Goal: Transaction & Acquisition: Obtain resource

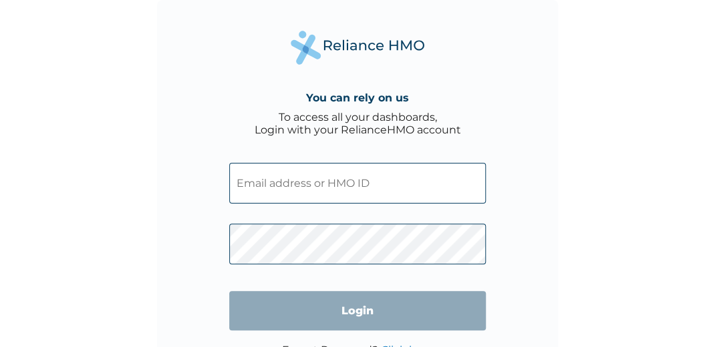
click at [364, 180] on input "text" at bounding box center [357, 183] width 257 height 41
paste input "BMQ/10008/A"
click at [364, 180] on input "BMQ/10008/A" at bounding box center [357, 183] width 257 height 41
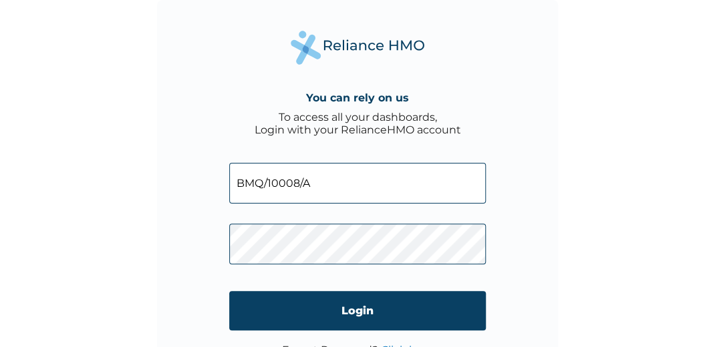
type input "BMQ/10008/A"
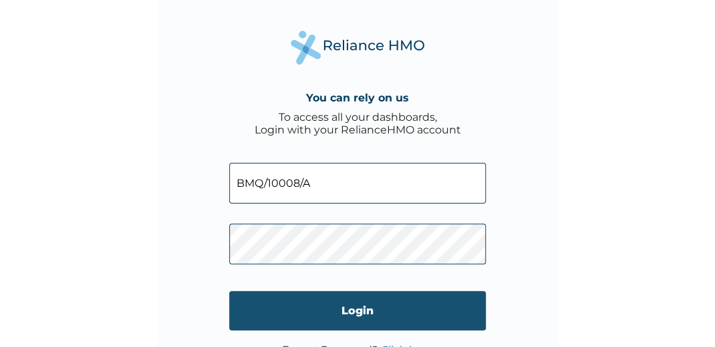
click at [351, 316] on input "Login" at bounding box center [357, 310] width 257 height 39
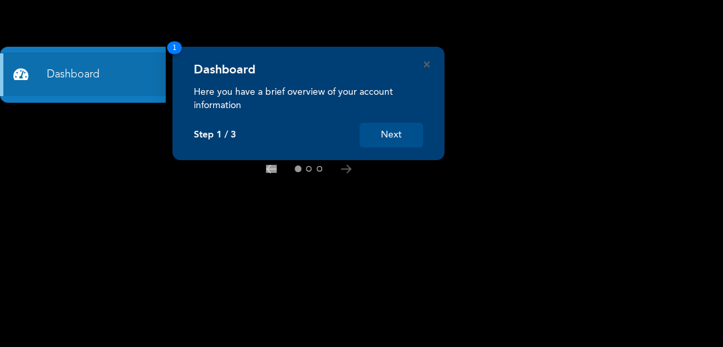
click at [384, 134] on button "Next" at bounding box center [390, 135] width 63 height 25
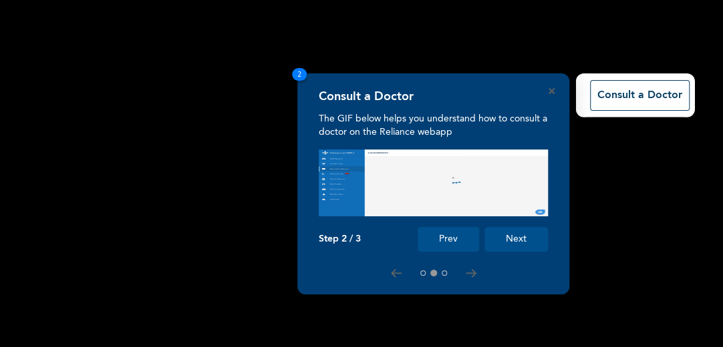
click at [502, 236] on button "Next" at bounding box center [515, 239] width 63 height 25
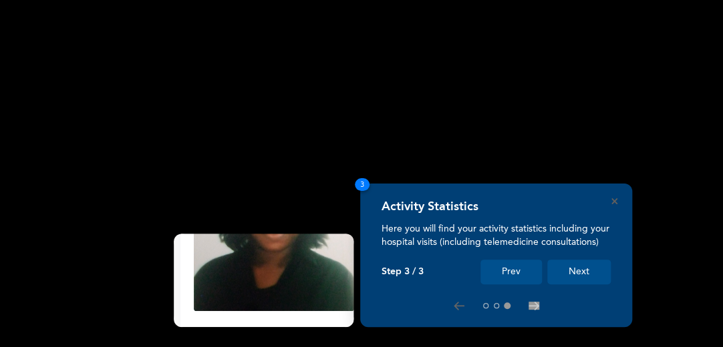
scroll to position [247, 0]
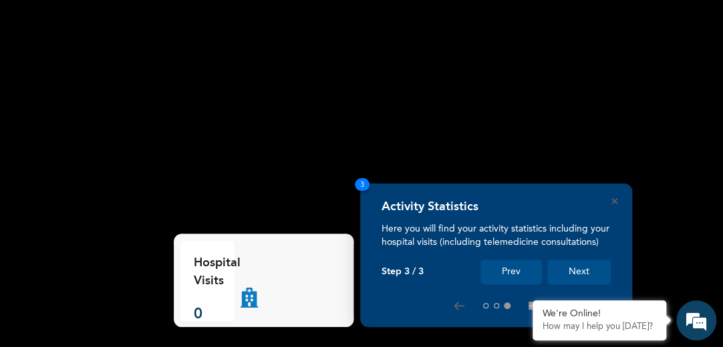
click at [579, 270] on button "Next" at bounding box center [578, 272] width 63 height 25
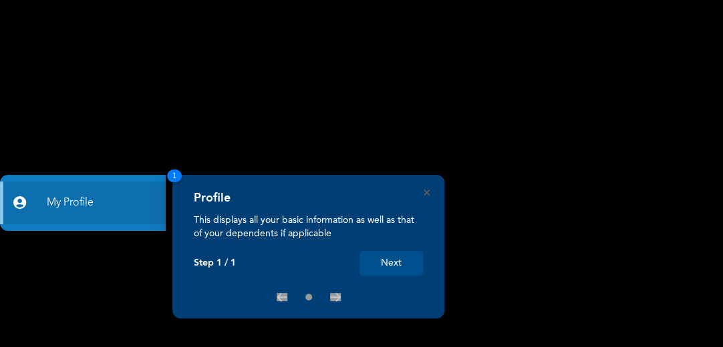
click at [381, 267] on button "Next" at bounding box center [390, 263] width 63 height 25
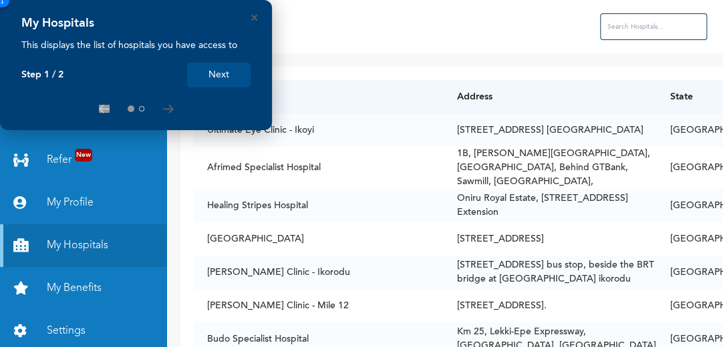
click at [235, 72] on button "Next" at bounding box center [218, 75] width 63 height 25
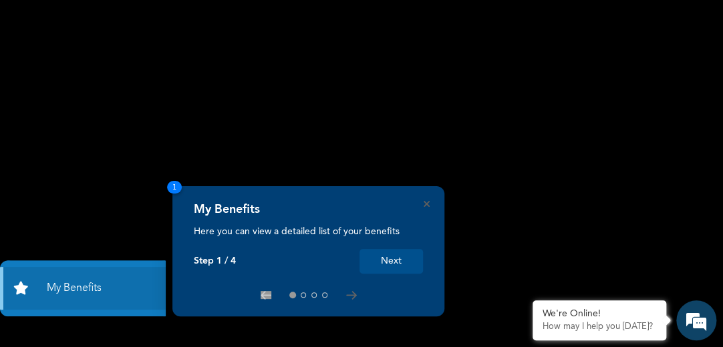
click at [401, 253] on button "Next" at bounding box center [390, 261] width 63 height 25
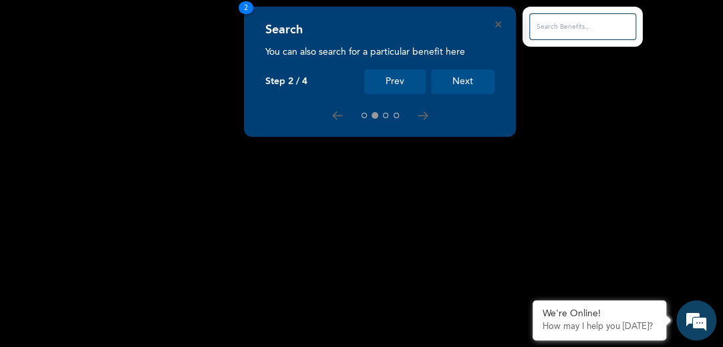
click at [449, 70] on button "Next" at bounding box center [462, 81] width 63 height 25
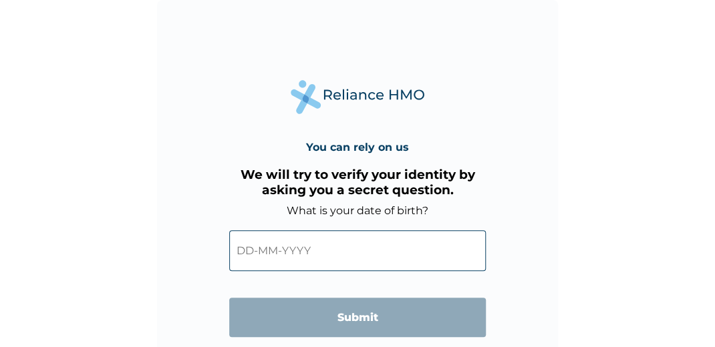
click at [249, 248] on input "text" at bounding box center [357, 251] width 257 height 41
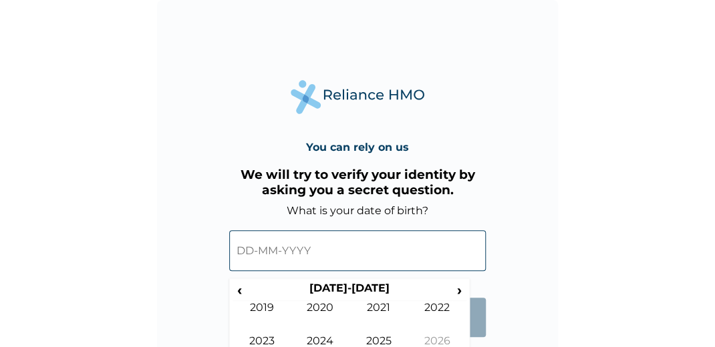
click at [249, 248] on input "text" at bounding box center [357, 251] width 257 height 41
click at [238, 286] on span "‹" at bounding box center [240, 290] width 14 height 17
click at [383, 343] on td "1995" at bounding box center [378, 351] width 59 height 33
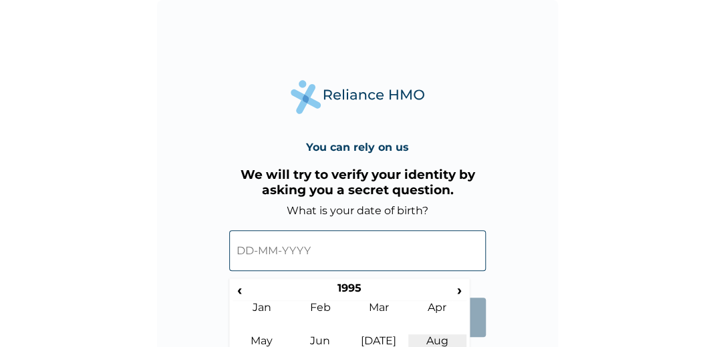
click at [430, 340] on td "Aug" at bounding box center [437, 351] width 59 height 33
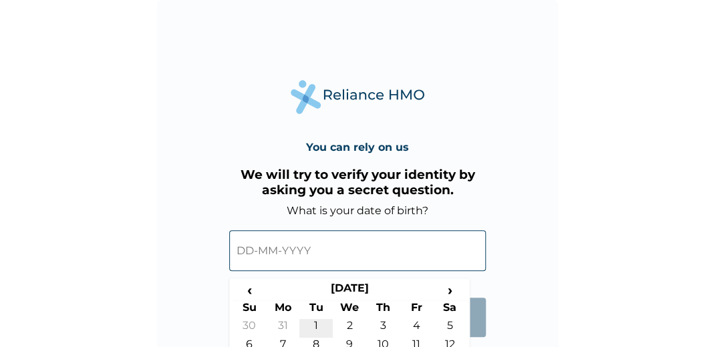
click at [316, 325] on td "1" at bounding box center [315, 328] width 33 height 19
type input "01-08-1995"
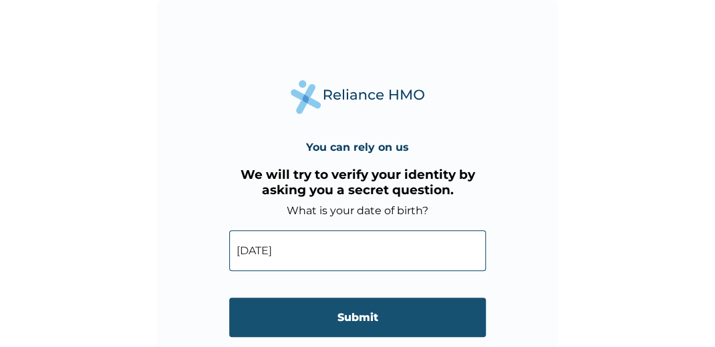
click at [322, 315] on input "Submit" at bounding box center [357, 317] width 257 height 39
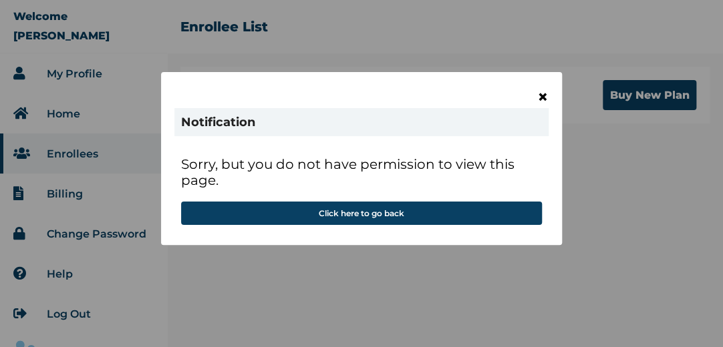
click at [541, 95] on span "×" at bounding box center [542, 97] width 11 height 23
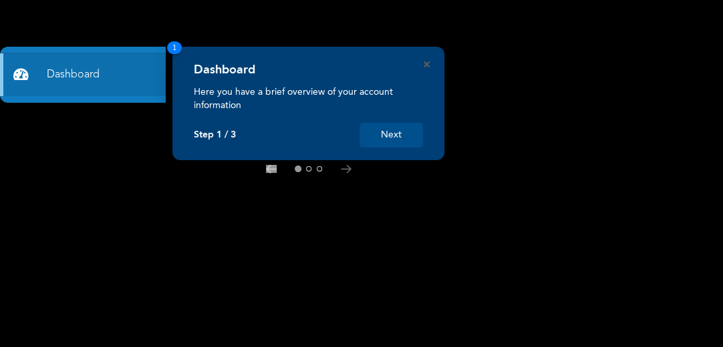
click at [408, 146] on button "Next" at bounding box center [390, 135] width 63 height 25
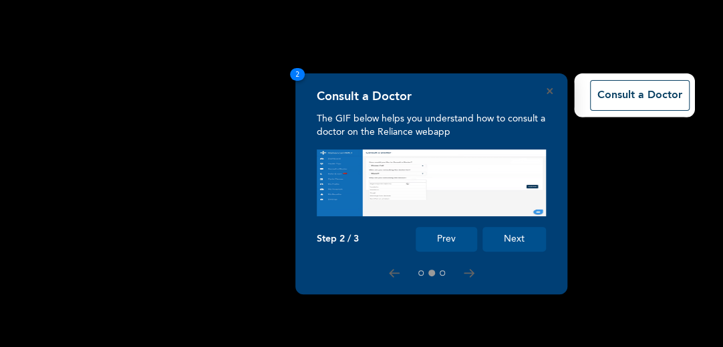
click at [512, 235] on button "Next" at bounding box center [513, 239] width 63 height 25
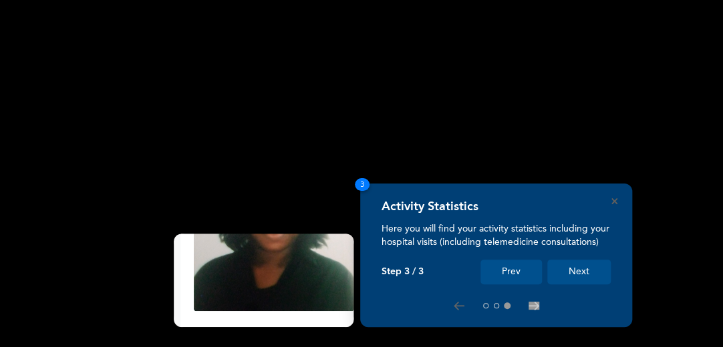
scroll to position [247, 0]
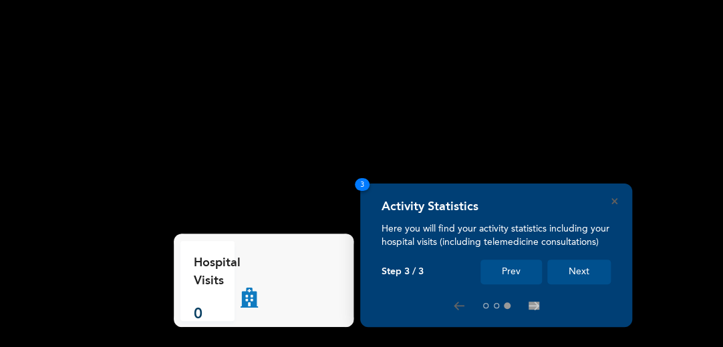
click at [589, 265] on button "Next" at bounding box center [578, 272] width 63 height 25
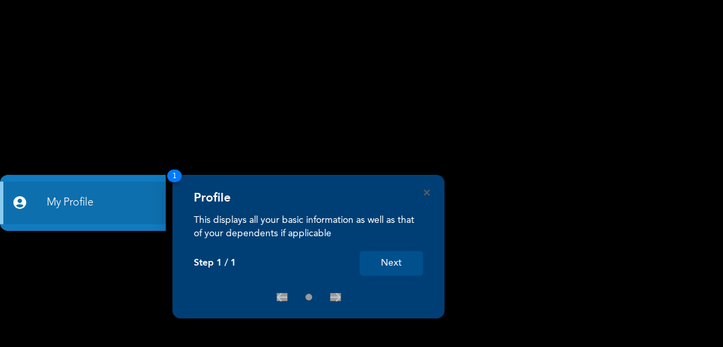
click at [394, 264] on button "Next" at bounding box center [390, 263] width 63 height 25
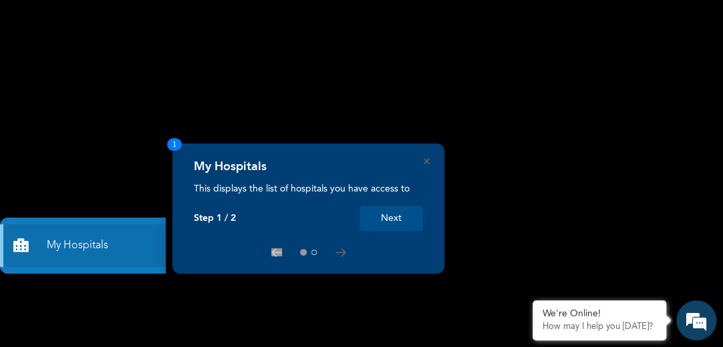
click at [388, 208] on button "Next" at bounding box center [390, 218] width 63 height 25
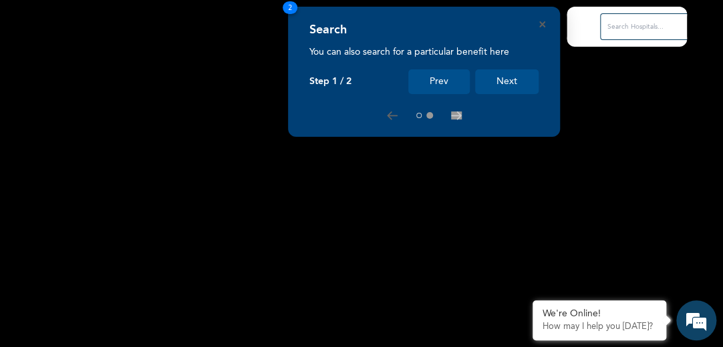
click at [500, 73] on button "Next" at bounding box center [506, 81] width 63 height 25
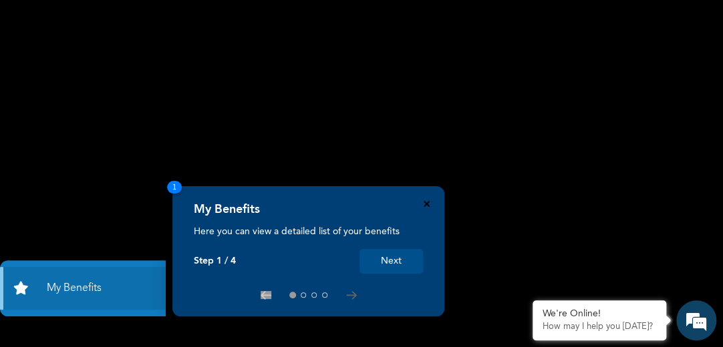
click at [426, 205] on icon "Close" at bounding box center [427, 204] width 6 height 6
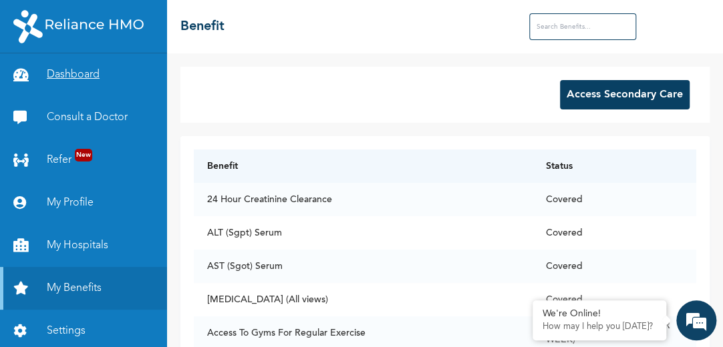
click at [78, 80] on link "Dashboard" at bounding box center [83, 74] width 167 height 43
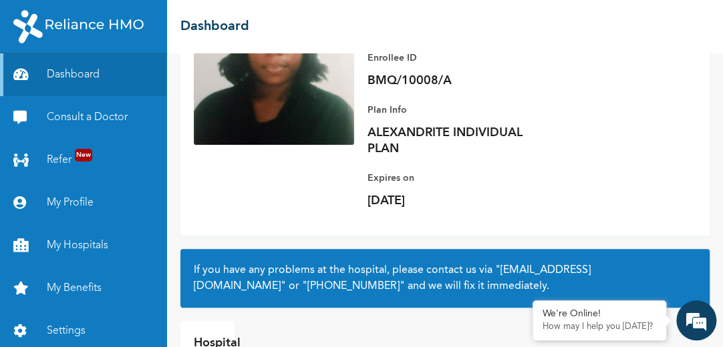
scroll to position [171, 0]
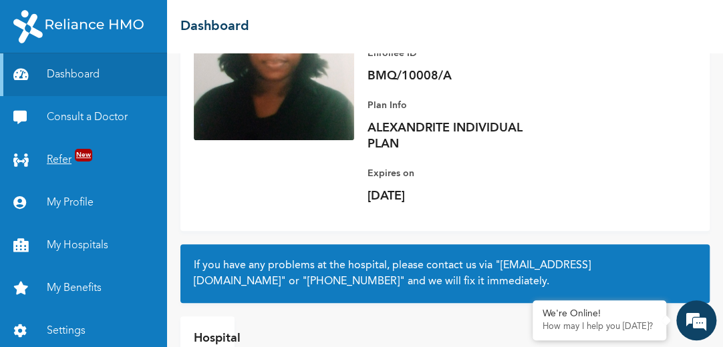
click at [55, 155] on link "Refer New" at bounding box center [83, 160] width 167 height 43
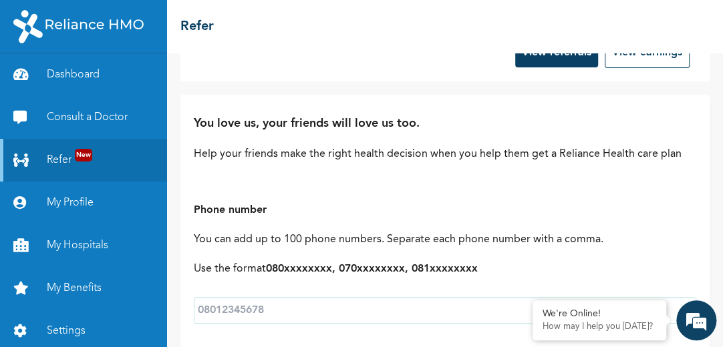
scroll to position [64, 0]
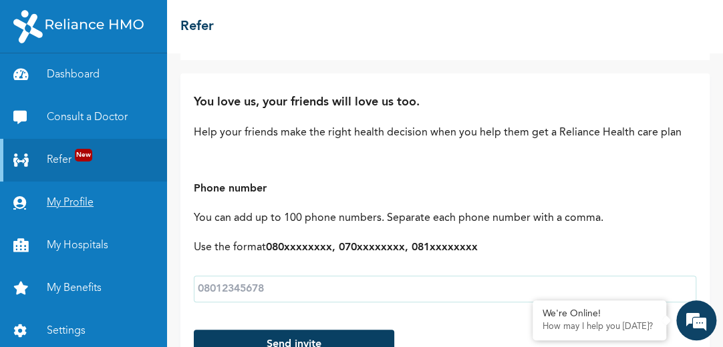
click at [39, 206] on link "My Profile" at bounding box center [83, 203] width 167 height 43
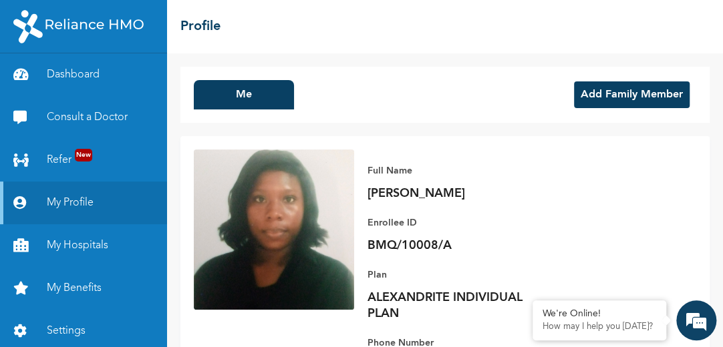
click at [595, 92] on button "Add Family Member" at bounding box center [632, 95] width 116 height 27
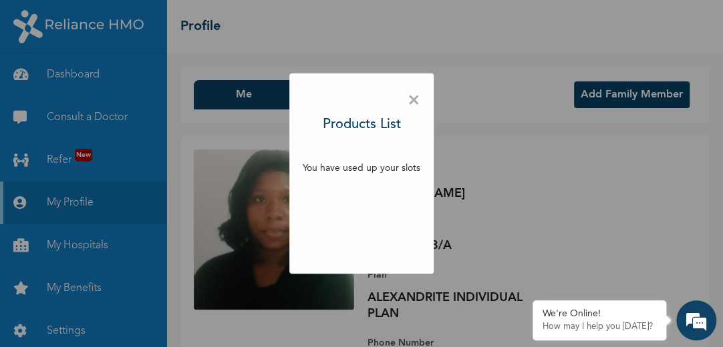
click at [414, 97] on span "×" at bounding box center [414, 101] width 13 height 28
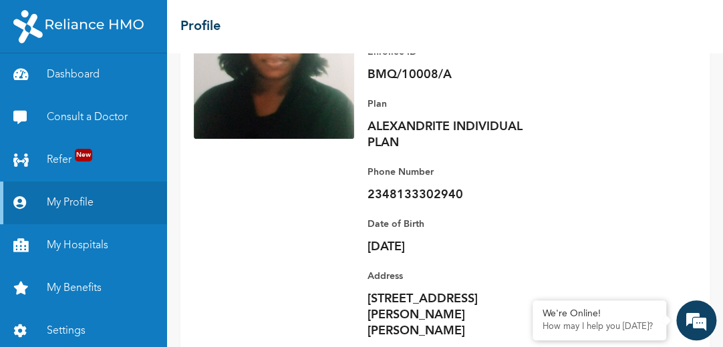
scroll to position [337, 0]
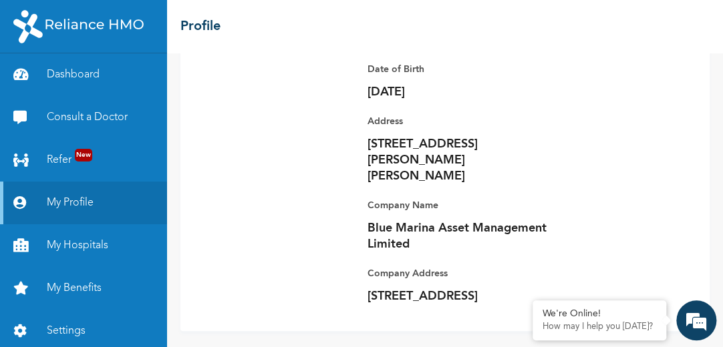
click at [722, 271] on div "Me Add Family Member Full Name [PERSON_NAME] Enrollee ID BMQ/10008/A Plan ALEXA…" at bounding box center [445, 200] width 556 height 294
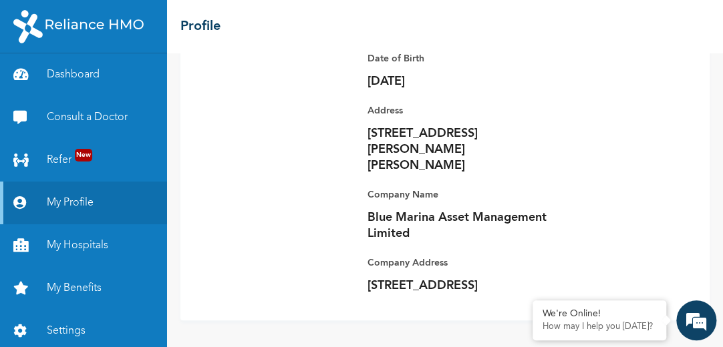
click at [722, 147] on html "Dashboard Consult a Doctor Refer New My Profile My Hospitals My Benefits Settin…" at bounding box center [361, 173] width 723 height 347
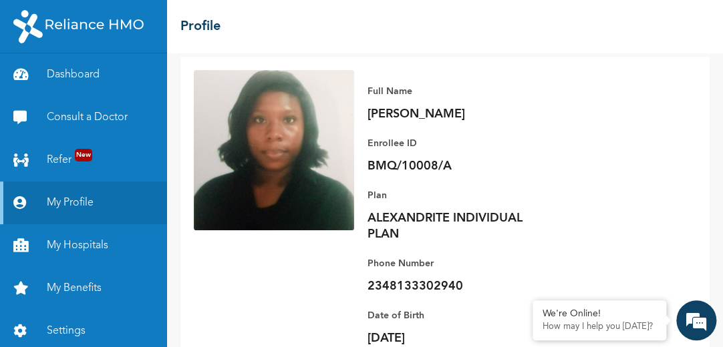
click at [722, 147] on html "Dashboard Consult a Doctor Refer New My Profile My Hospitals My Benefits Settin…" at bounding box center [361, 173] width 723 height 347
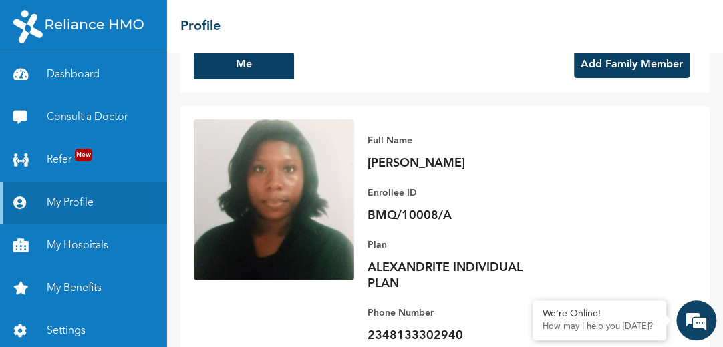
click at [722, 76] on div "Me Add Family Member Full Name [PERSON_NAME] Enrollee ID BMQ/10008/A Plan ALEXA…" at bounding box center [445, 200] width 556 height 294
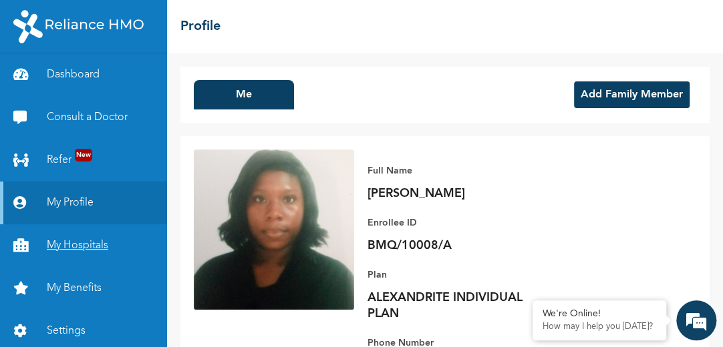
click at [102, 249] on link "My Hospitals" at bounding box center [83, 245] width 167 height 43
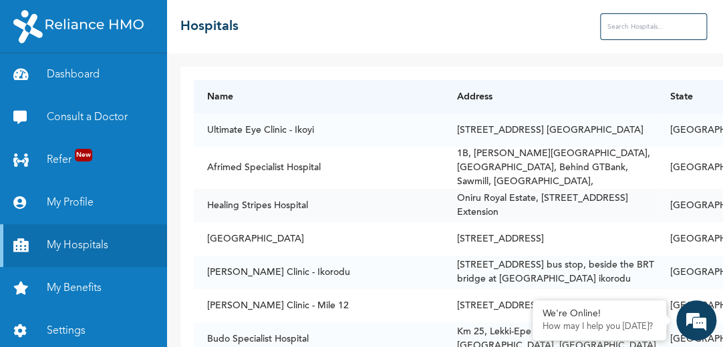
click at [657, 200] on td "Oniru Royal Estate, [STREET_ADDRESS] Extension" at bounding box center [550, 205] width 213 height 33
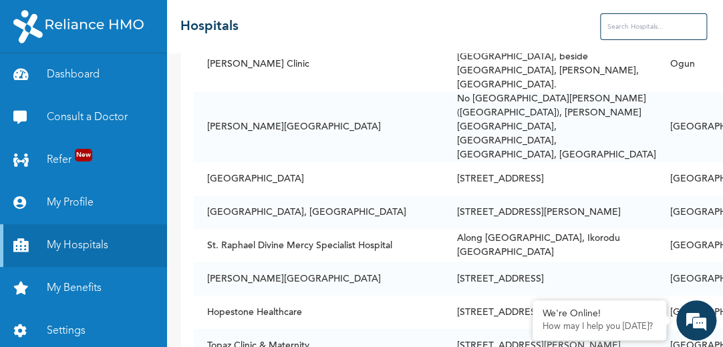
scroll to position [3549, 0]
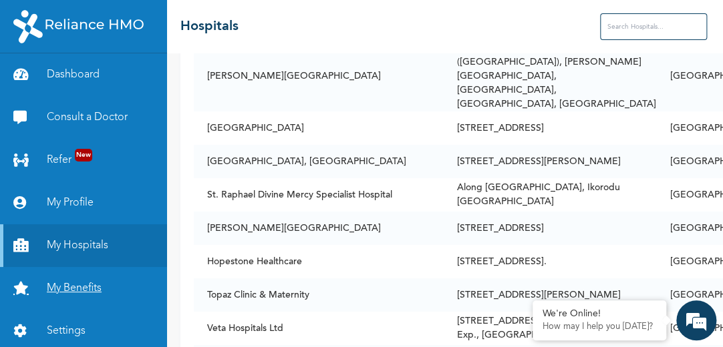
click at [69, 289] on link "My Benefits" at bounding box center [83, 288] width 167 height 43
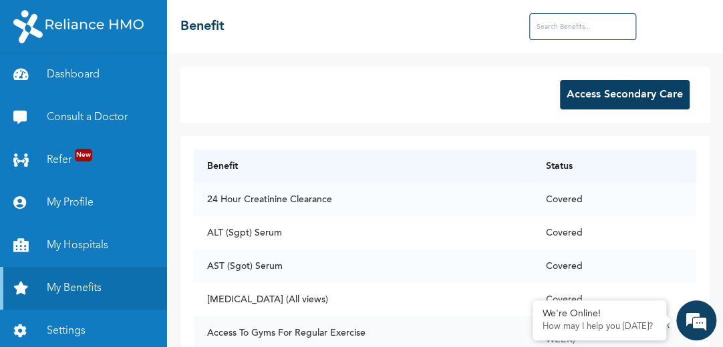
click at [279, 331] on td "Access To Gyms For Regular Exercise" at bounding box center [363, 333] width 339 height 33
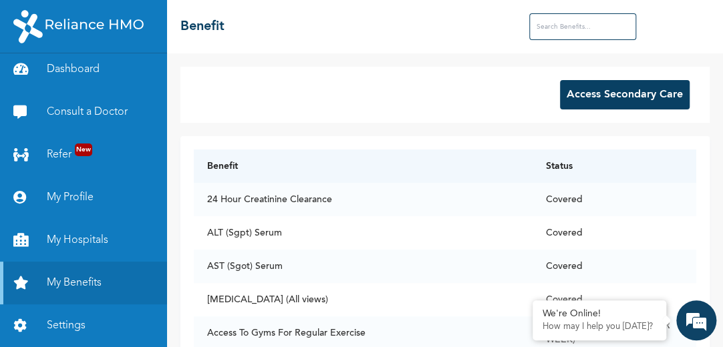
click at [612, 90] on button "Access Secondary Care" at bounding box center [625, 94] width 130 height 29
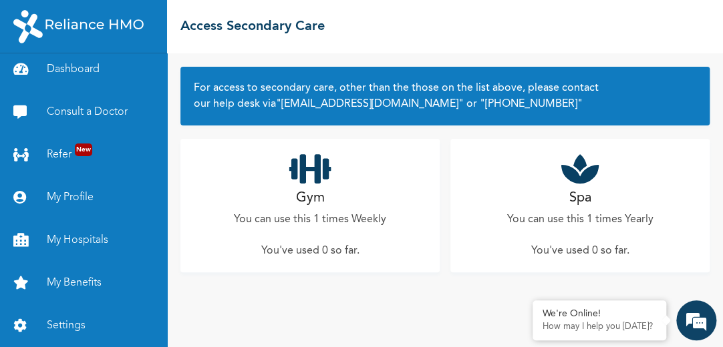
click at [299, 174] on icon at bounding box center [310, 168] width 42 height 33
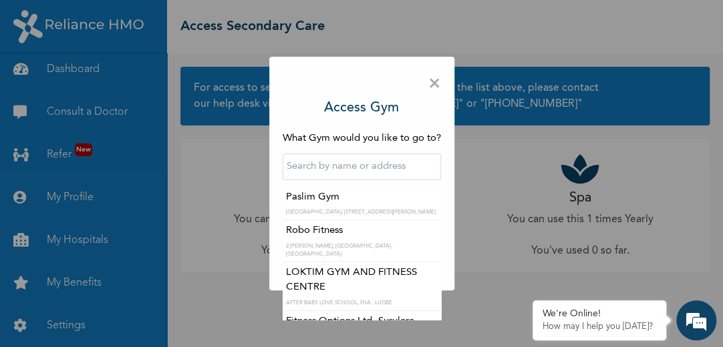
drag, startPoint x: 299, startPoint y: 174, endPoint x: 423, endPoint y: 176, distance: 123.6
click at [423, 176] on input "text" at bounding box center [362, 167] width 158 height 27
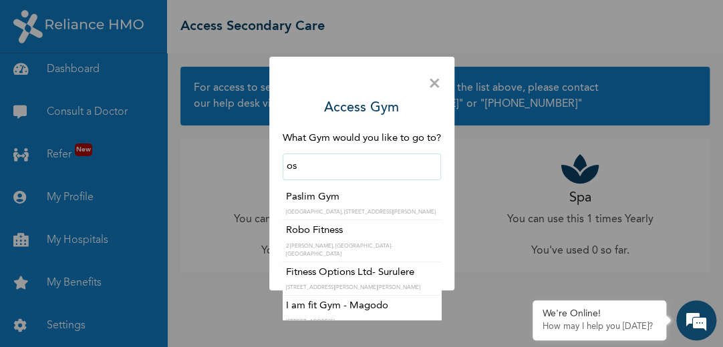
type input "o"
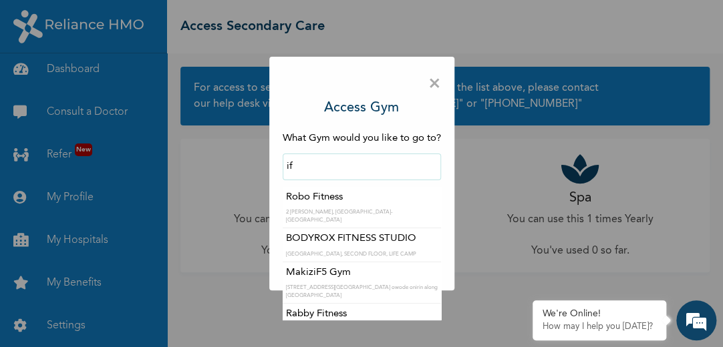
type input "i"
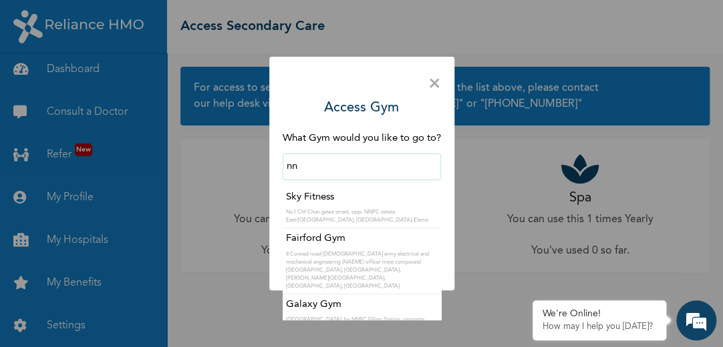
type input "n"
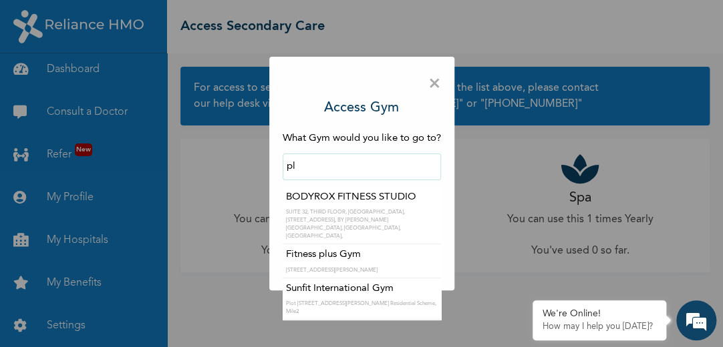
type input "p"
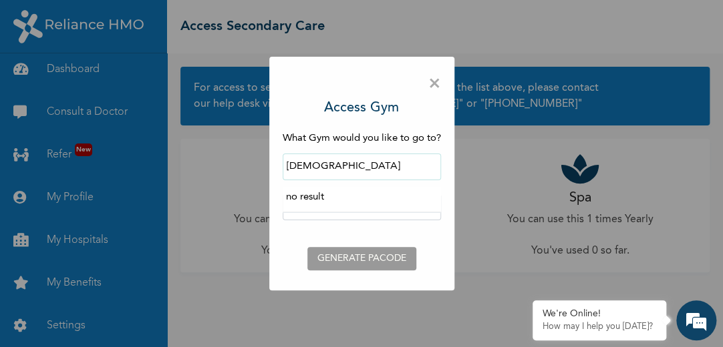
type input "[DEMOGRAPHIC_DATA]"
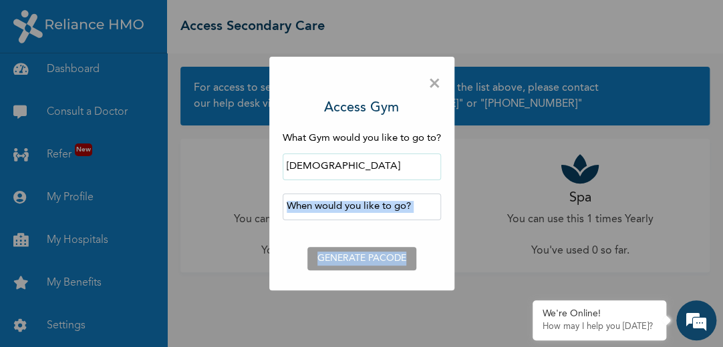
drag, startPoint x: 437, startPoint y: 311, endPoint x: 388, endPoint y: 210, distance: 112.1
click at [388, 210] on div "× Access Gym What Gym would you like to go to? [PERSON_NAME] ‹ [DATE] › Su Mo T…" at bounding box center [361, 173] width 723 height 347
click at [421, 203] on input "text" at bounding box center [362, 207] width 158 height 27
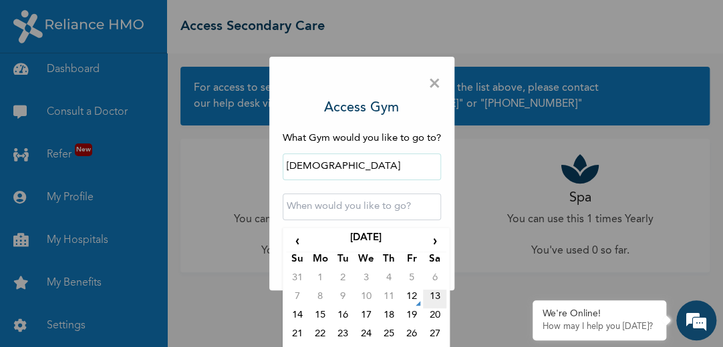
click at [424, 294] on td "13" at bounding box center [434, 299] width 23 height 19
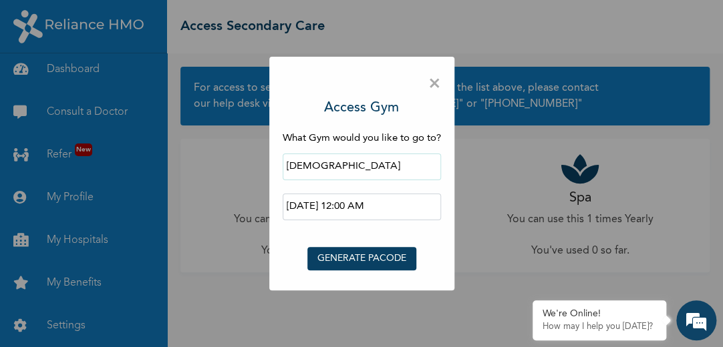
click at [380, 203] on input "[DATE] 12:00 AM" at bounding box center [362, 207] width 158 height 27
click at [719, 337] on div "× Access Gym What Gym would you like to go to? [PERSON_NAME] [DATE] 12:00 AM ‹ …" at bounding box center [361, 173] width 723 height 347
click at [388, 255] on button "GENERATE PACODE" at bounding box center [361, 258] width 109 height 23
click at [400, 205] on input "[DATE] 12:00 AM" at bounding box center [362, 207] width 158 height 27
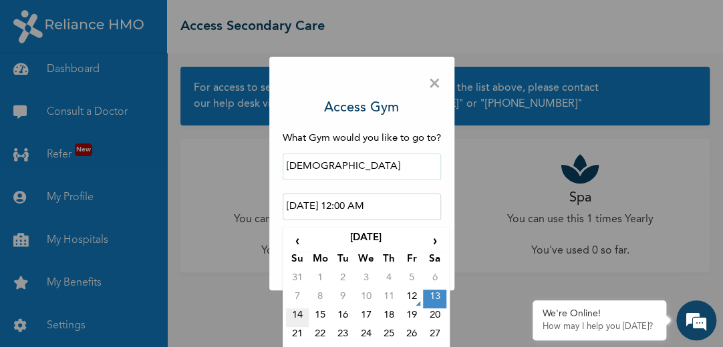
click at [297, 318] on td "14" at bounding box center [297, 318] width 23 height 19
type input "[DATE] 12:00 AM"
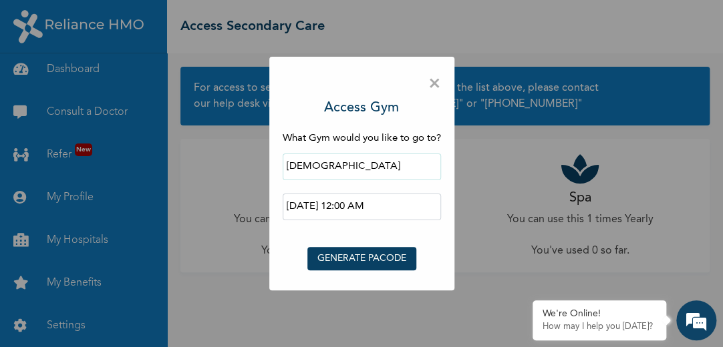
click at [328, 255] on button "GENERATE PACODE" at bounding box center [361, 258] width 109 height 23
click at [436, 84] on span "×" at bounding box center [434, 84] width 13 height 28
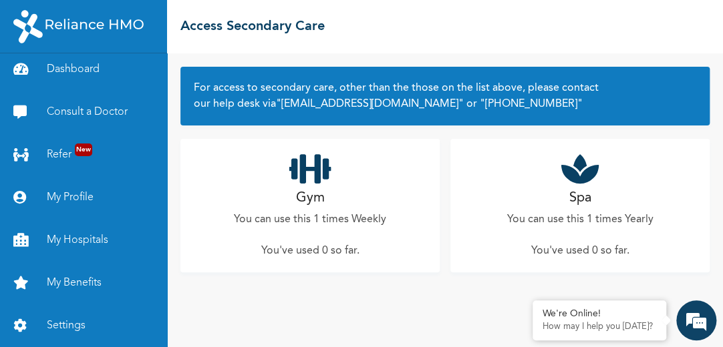
click at [311, 201] on h2 "Gym" at bounding box center [310, 198] width 29 height 20
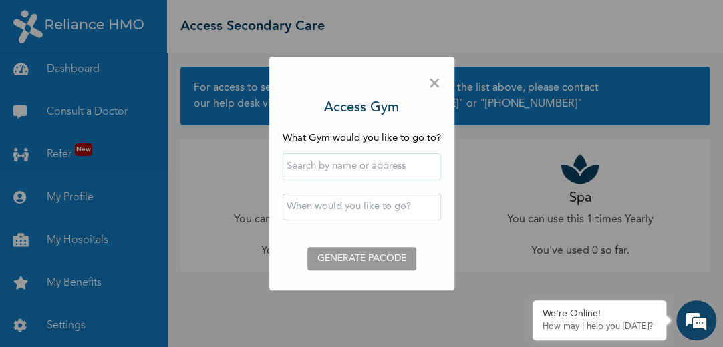
click at [334, 170] on input "text" at bounding box center [362, 167] width 158 height 27
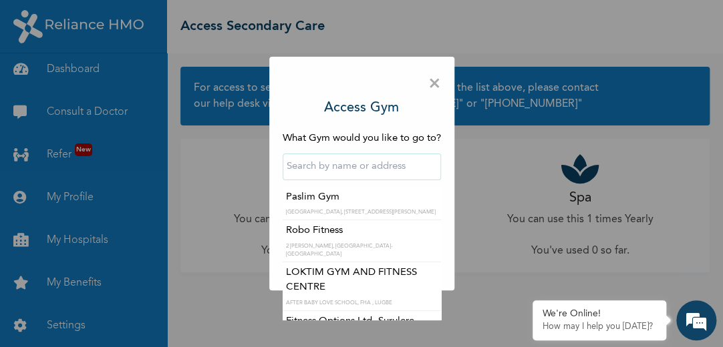
type input "Paslim Gym"
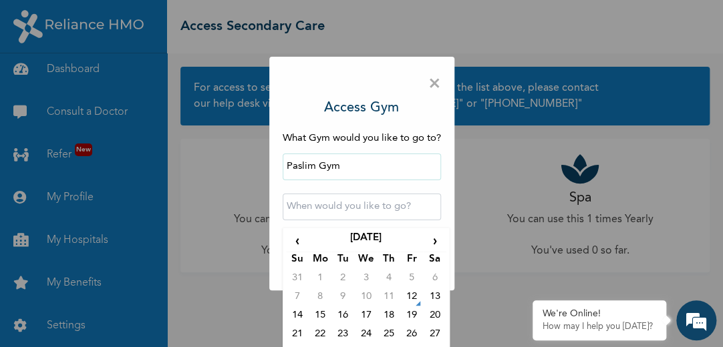
click at [329, 209] on input "text" at bounding box center [362, 207] width 158 height 27
click at [427, 297] on td "13" at bounding box center [434, 299] width 23 height 19
type input "[DATE] 12:00 AM"
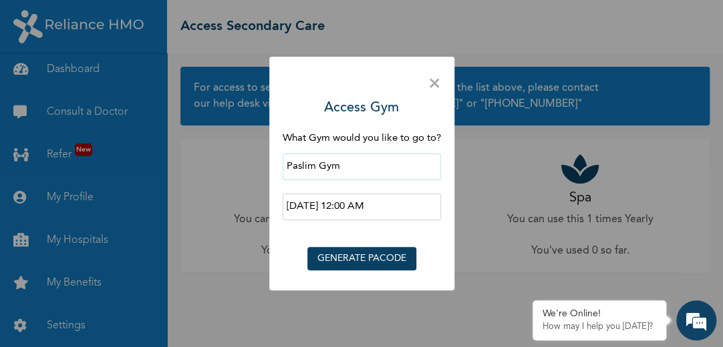
click at [363, 208] on input "[DATE] 12:00 AM" at bounding box center [362, 207] width 158 height 27
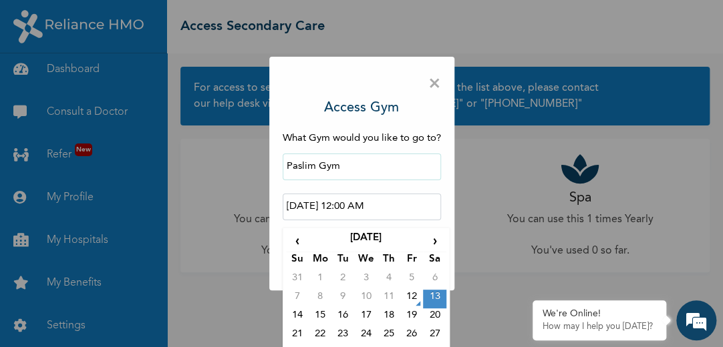
click at [353, 203] on input "[DATE] 12:00 AM" at bounding box center [362, 207] width 158 height 27
click at [426, 294] on td "13" at bounding box center [434, 299] width 23 height 19
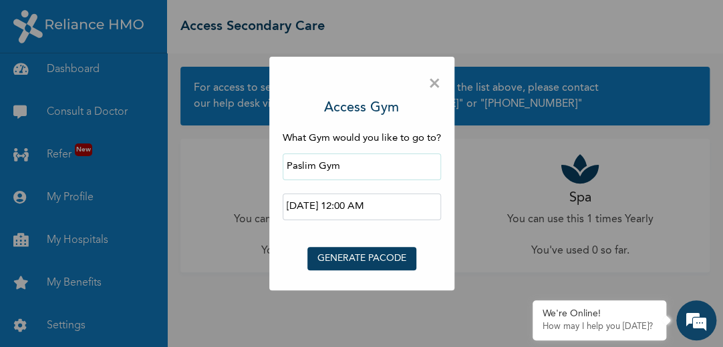
click at [426, 294] on div "× Access Gym What Gym would you like to go to? Paslim Gym [DATE] 12:00 AM ‹ [DA…" at bounding box center [361, 173] width 723 height 347
click at [431, 75] on span "×" at bounding box center [434, 84] width 13 height 28
